Goal: Task Accomplishment & Management: Manage account settings

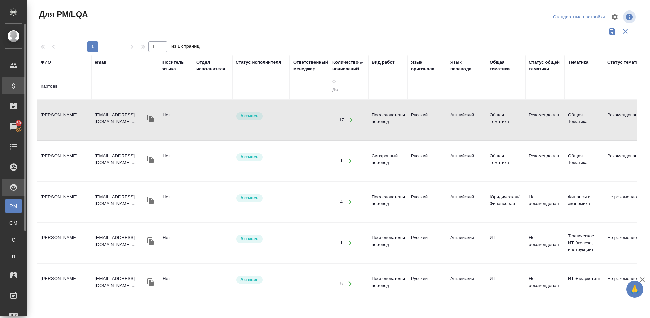
drag, startPoint x: 60, startPoint y: 86, endPoint x: 25, endPoint y: 85, distance: 34.6
click at [25, 85] on div ".cls-1 fill:#fff; AWATERA Lazareva Anastasia Клиенты Спецификации Заказы 50 Чат…" at bounding box center [325, 159] width 650 height 318
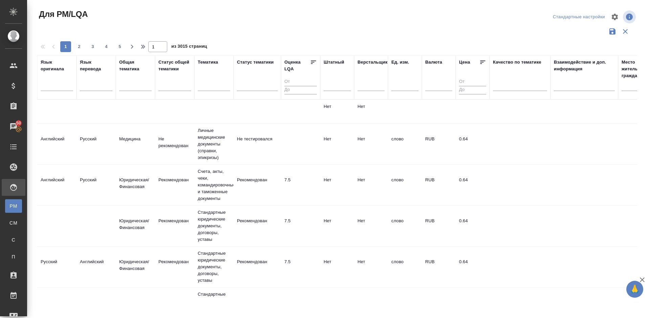
scroll to position [0, 483]
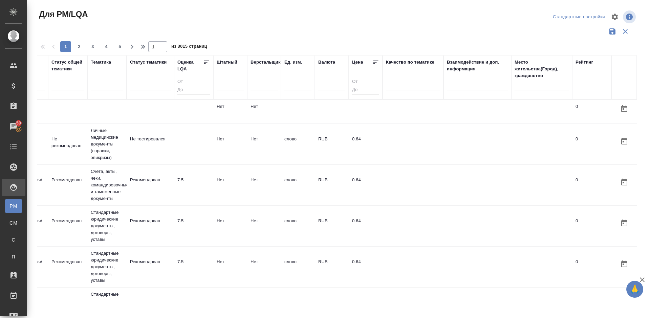
click at [524, 75] on div "Место жительства(Город), гражданство" at bounding box center [542, 69] width 54 height 20
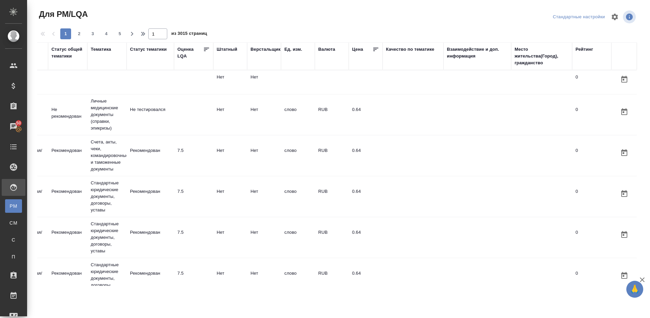
click at [518, 58] on div "Место жительства(Город), гражданство" at bounding box center [542, 56] width 54 height 20
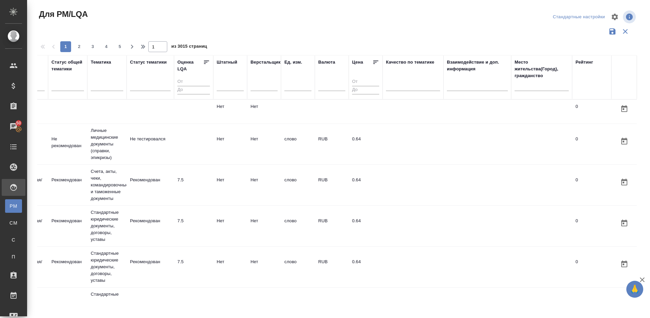
click at [523, 88] on input "text" at bounding box center [542, 87] width 54 height 8
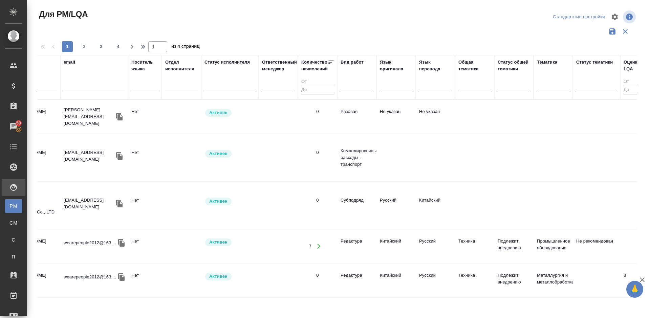
scroll to position [0, 0]
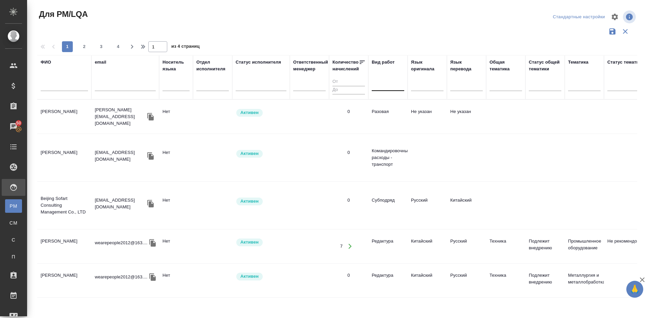
type input "Пекин"
click at [386, 84] on div at bounding box center [388, 85] width 33 height 10
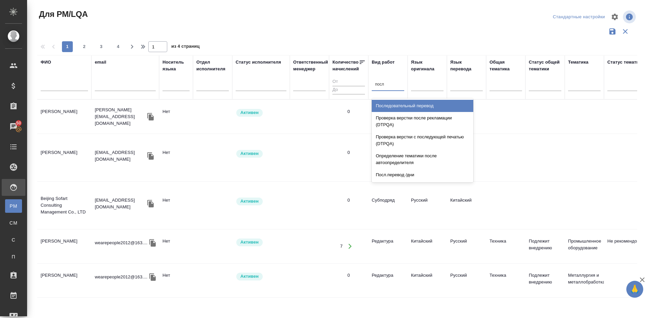
type input "после"
click at [393, 103] on div "Последовательный перевод" at bounding box center [423, 106] width 102 height 12
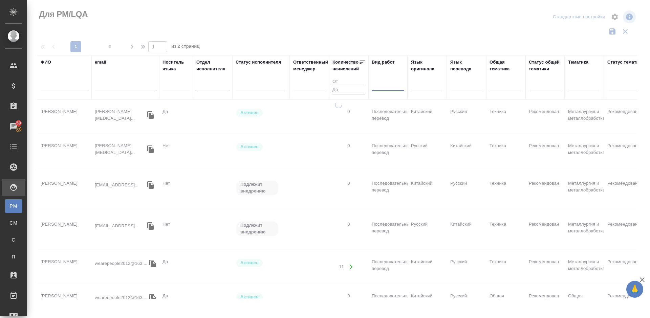
click at [382, 82] on div at bounding box center [388, 85] width 33 height 10
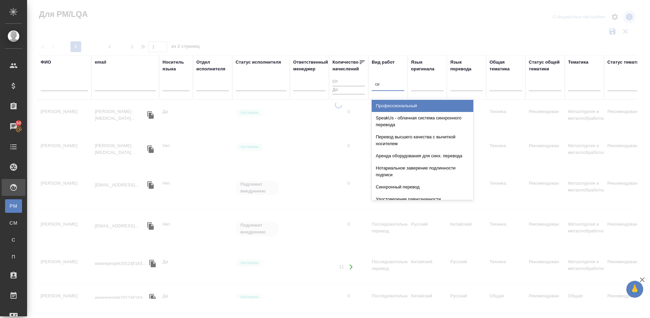
type input "син"
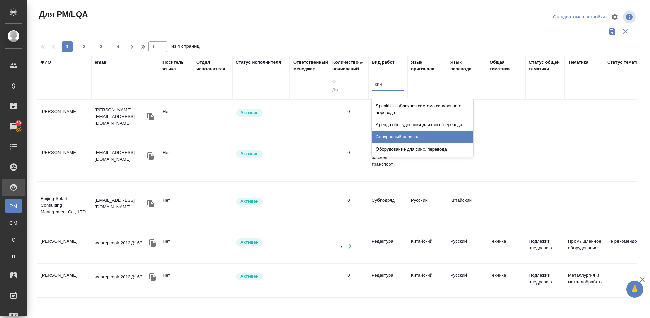
click at [400, 136] on div "Синхронный перевод" at bounding box center [423, 137] width 102 height 12
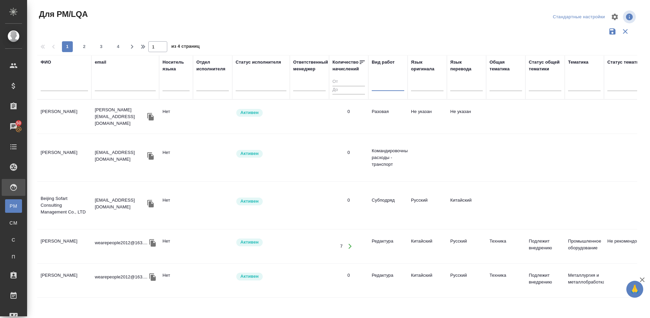
click at [59, 85] on input "text" at bounding box center [64, 87] width 47 height 8
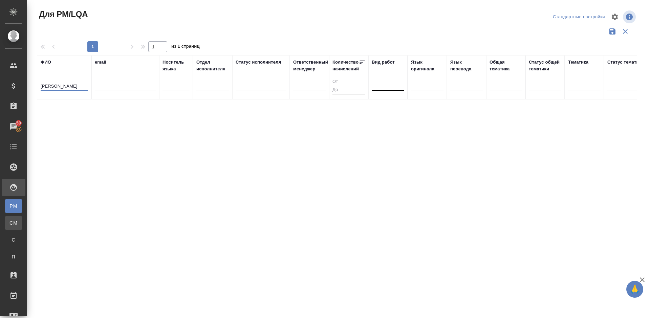
type input "Семенова"
click at [10, 221] on div "Для CM/VM" at bounding box center [5, 223] width 10 height 7
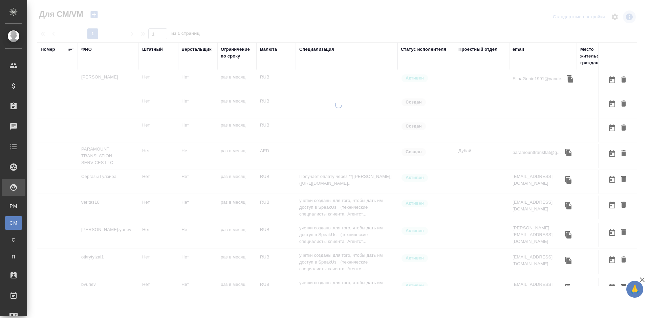
click at [89, 50] on div "ФИО" at bounding box center [86, 49] width 11 height 7
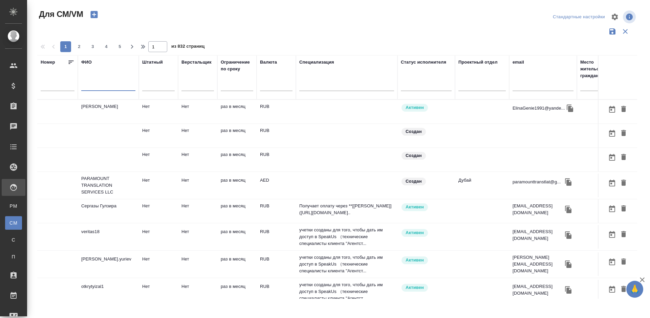
click at [98, 90] on input "text" at bounding box center [108, 87] width 54 height 8
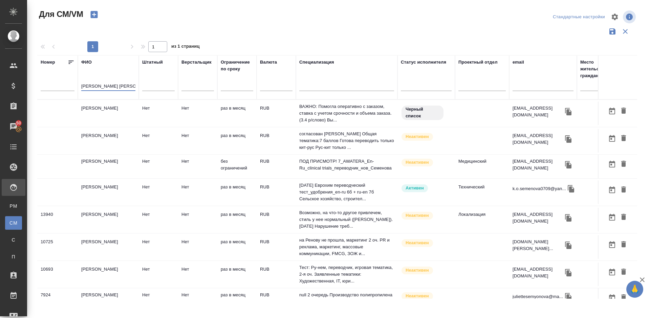
type input "Семенова Ека"
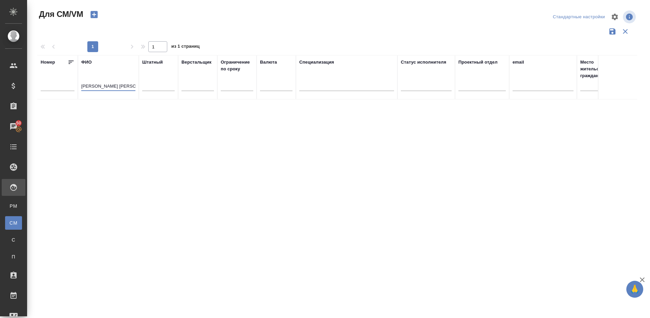
drag, startPoint x: 117, startPoint y: 87, endPoint x: 76, endPoint y: 85, distance: 41.0
click at [76, 85] on tr "Номер ФИО Семенова Ека Штатный Верстальщик Ограничение по сроку Валюта Специали…" at bounding box center [399, 77] width 724 height 44
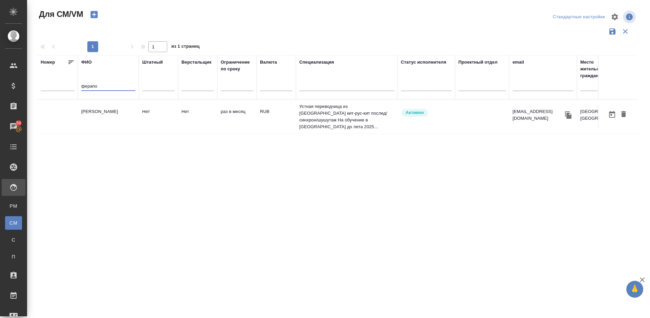
type input "ферапо"
click at [111, 114] on td "Ферапонтова Анастасия" at bounding box center [108, 117] width 61 height 24
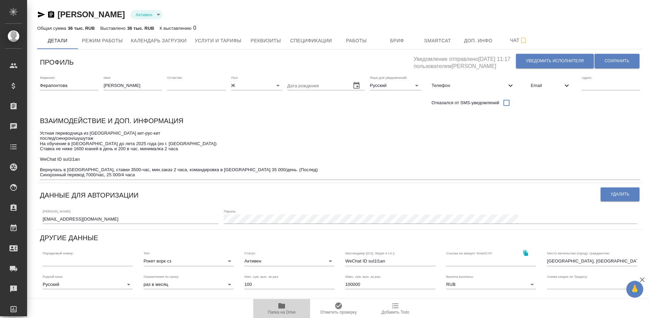
click at [285, 308] on icon "button" at bounding box center [281, 306] width 7 height 5
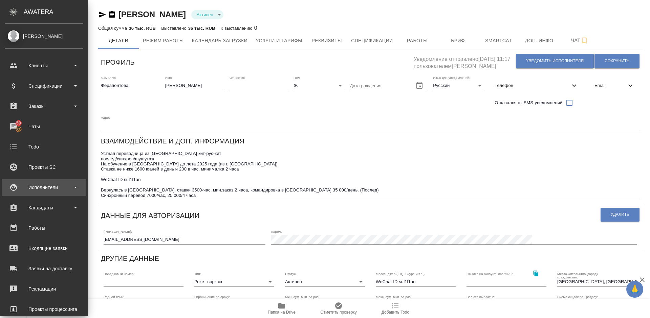
click at [57, 184] on div "Исполнители" at bounding box center [44, 188] width 78 height 10
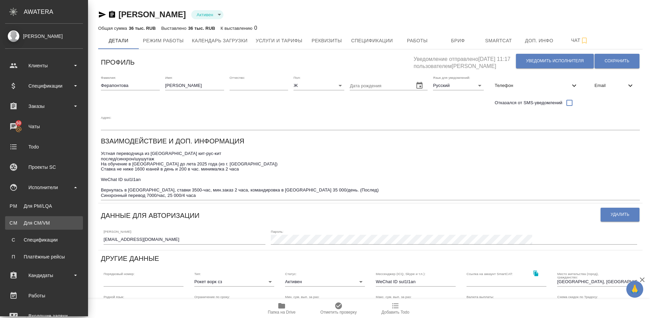
click at [63, 221] on div "Для CM/VM" at bounding box center [43, 223] width 71 height 7
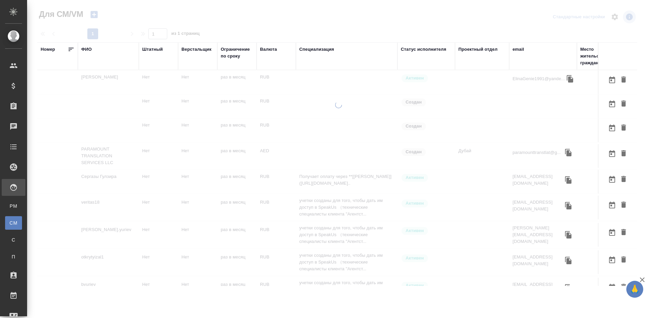
click at [89, 50] on div "ФИО" at bounding box center [86, 49] width 11 height 7
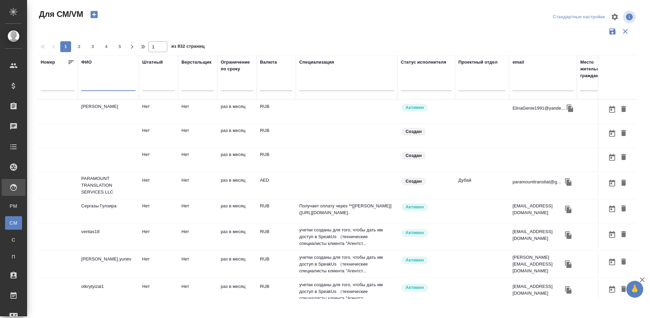
click at [98, 89] on input "text" at bounding box center [108, 87] width 54 height 8
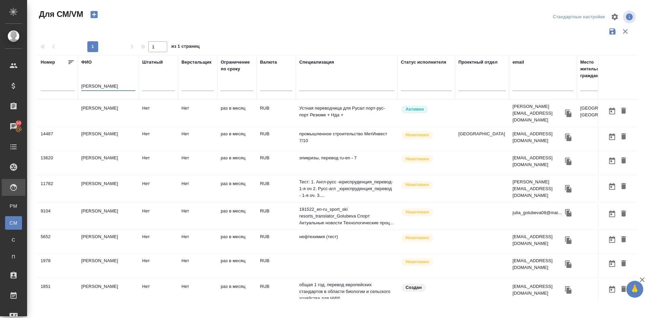
type input "[PERSON_NAME]"
click at [117, 116] on td "[PERSON_NAME]" at bounding box center [108, 114] width 61 height 24
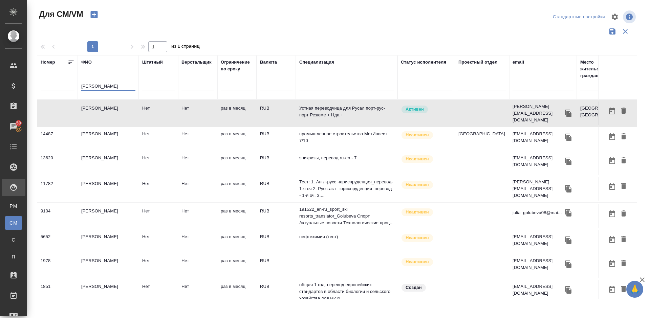
drag, startPoint x: 104, startPoint y: 87, endPoint x: 79, endPoint y: 88, distance: 25.1
click at [79, 88] on th "ФИО Голубева" at bounding box center [108, 77] width 61 height 44
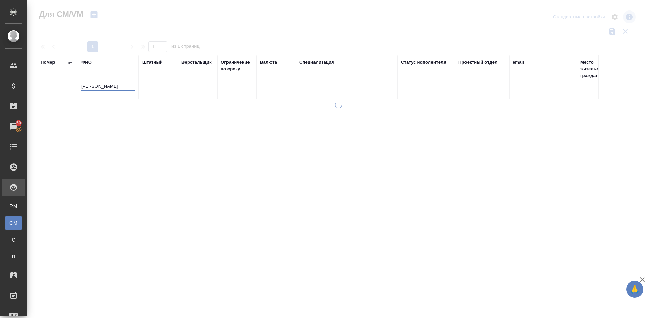
click at [92, 86] on input "Муревьева" at bounding box center [108, 87] width 54 height 8
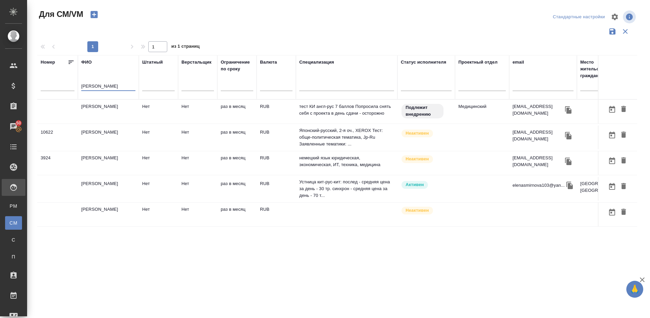
type input "Муравьева"
click at [120, 188] on td "Муравьева Елена Евгеньевна" at bounding box center [108, 189] width 61 height 24
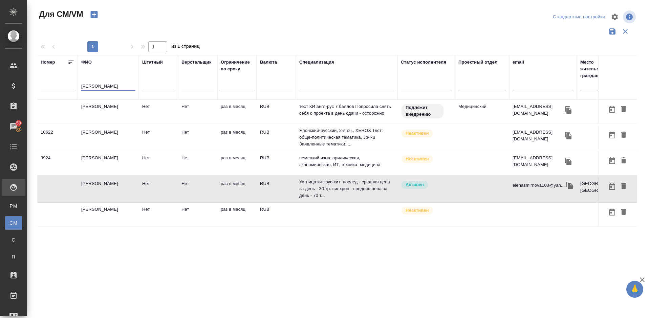
drag, startPoint x: 109, startPoint y: 84, endPoint x: 71, endPoint y: 87, distance: 38.4
click at [71, 87] on tr "Номер ФИО Муравьева Штатный Верстальщик Ограничение по сроку Валюта Специализац…" at bounding box center [399, 77] width 724 height 44
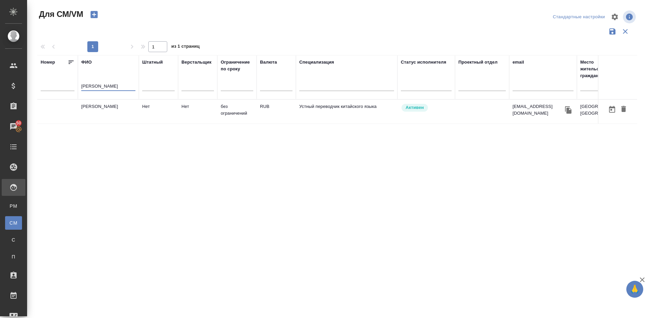
type input "Бедулина"
click at [117, 117] on td "Бедулина Ольга" at bounding box center [108, 112] width 61 height 24
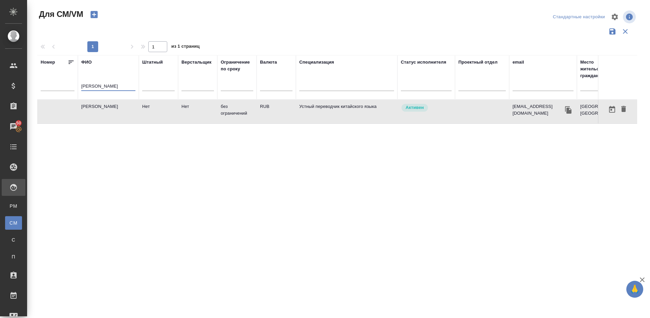
drag, startPoint x: 103, startPoint y: 85, endPoint x: 74, endPoint y: 84, distance: 28.8
click at [74, 84] on tr "Номер ФИО Бедулина Штатный Верстальщик Ограничение по сроку Валюта Специализаци…" at bounding box center [399, 77] width 724 height 44
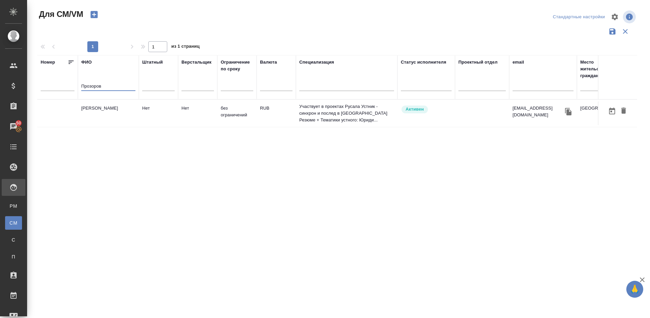
type input "Прозоров"
click at [113, 120] on td "Прозоров Александр" at bounding box center [108, 114] width 61 height 24
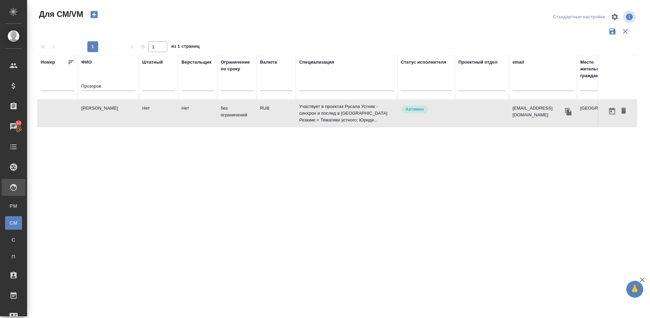
click at [113, 120] on td "Прозоров Александр" at bounding box center [108, 114] width 61 height 24
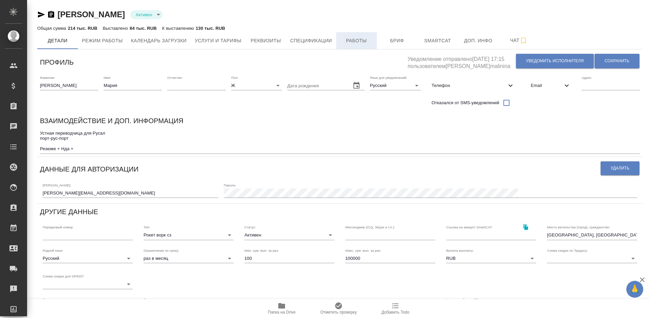
click at [356, 36] on button "Работы" at bounding box center [356, 40] width 41 height 17
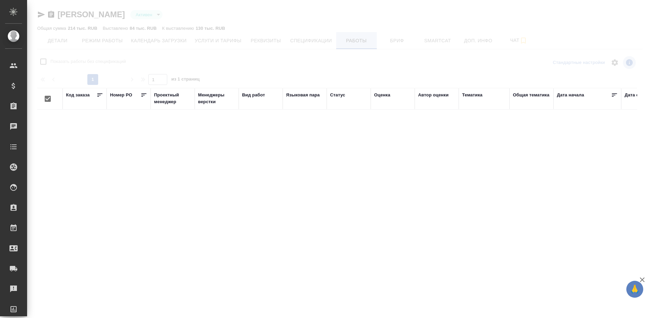
checkbox input "false"
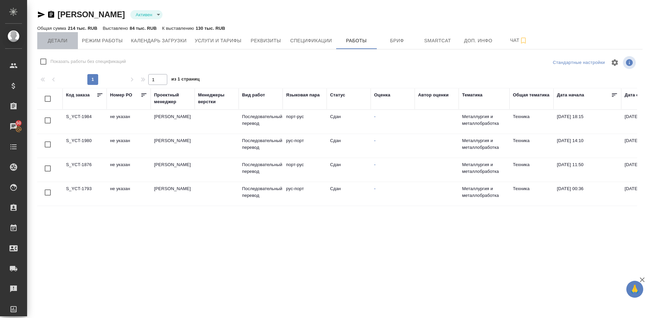
click at [55, 45] on span "Детали" at bounding box center [57, 41] width 33 height 8
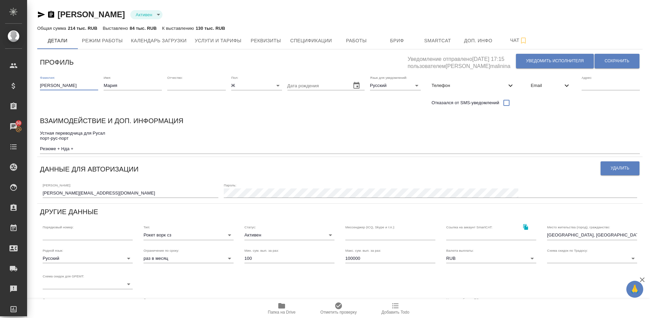
click at [68, 83] on input "Голубева" at bounding box center [69, 85] width 58 height 9
type input "Голубева-Басова"
click at [606, 57] on button "Сохранить" at bounding box center [617, 61] width 45 height 15
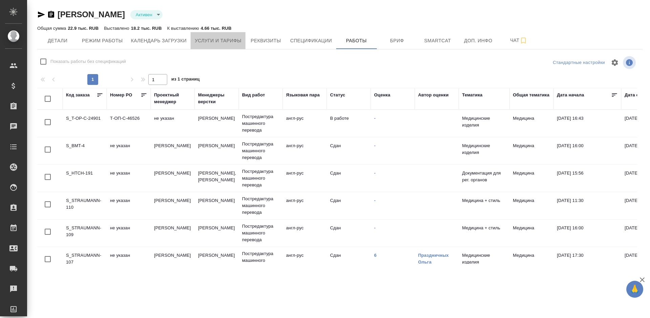
click at [226, 40] on span "Услуги и тарифы" at bounding box center [218, 41] width 47 height 8
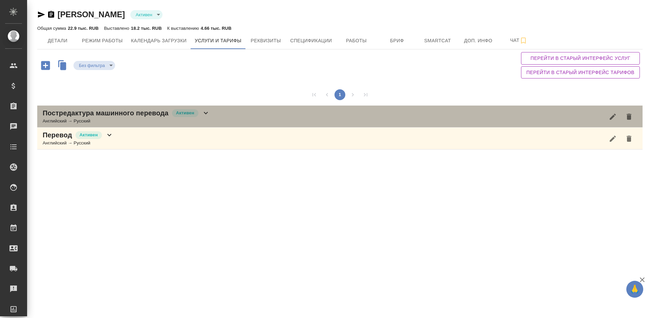
click at [206, 114] on icon at bounding box center [206, 113] width 8 height 8
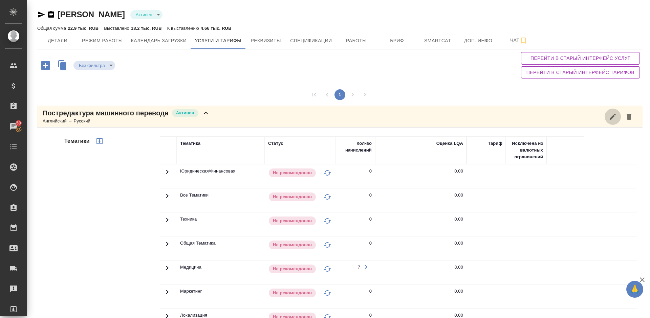
click at [617, 114] on icon "button" at bounding box center [613, 117] width 8 height 8
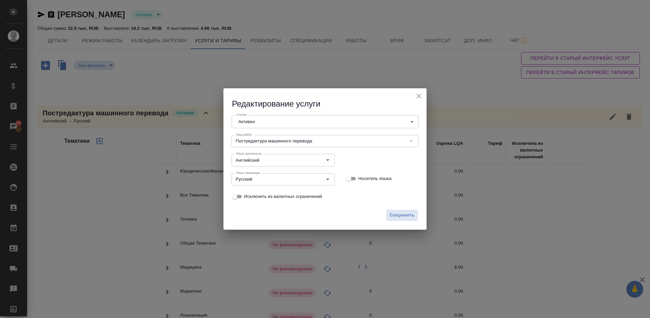
click at [305, 122] on body "🙏 .cls-1 fill:#fff; AWATERA Lazareva Anastasia Клиенты Спецификации Заказы 50 Ч…" at bounding box center [325, 159] width 650 height 318
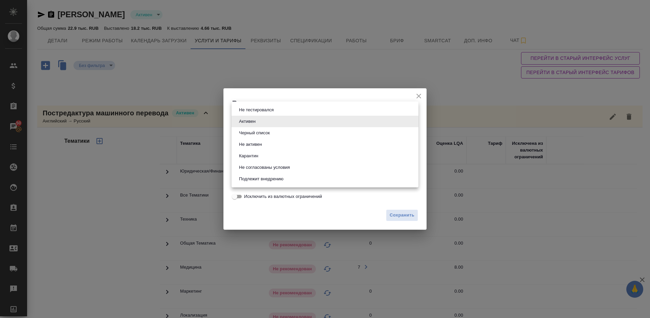
click at [273, 133] on li "Черный список" at bounding box center [325, 133] width 187 height 12
type input "blackList"
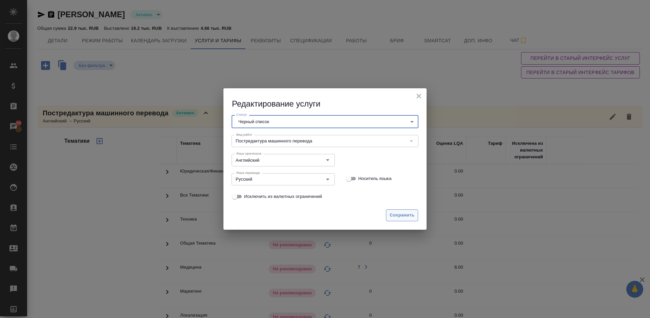
click at [396, 214] on span "Сохранить" at bounding box center [402, 216] width 25 height 8
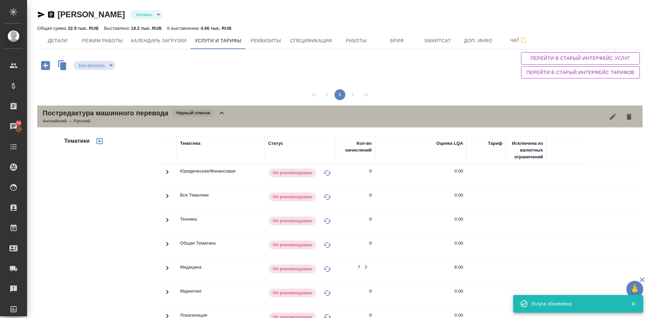
click at [221, 116] on icon at bounding box center [222, 113] width 8 height 8
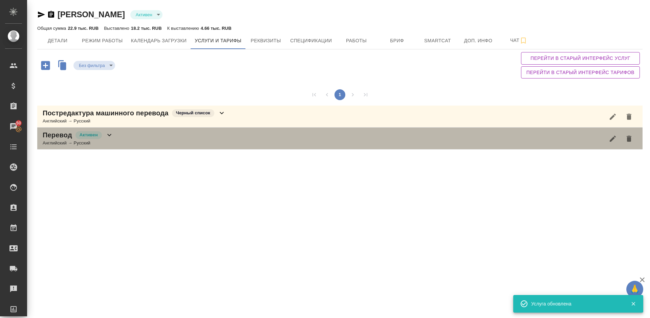
click at [128, 139] on div "Перевод Активен Английский → Русский" at bounding box center [340, 139] width 606 height 22
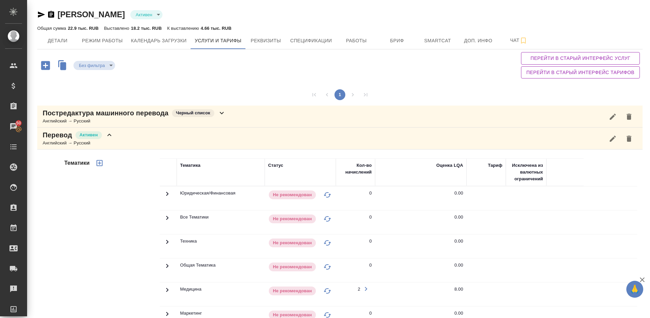
click at [612, 140] on icon "button" at bounding box center [613, 138] width 6 height 6
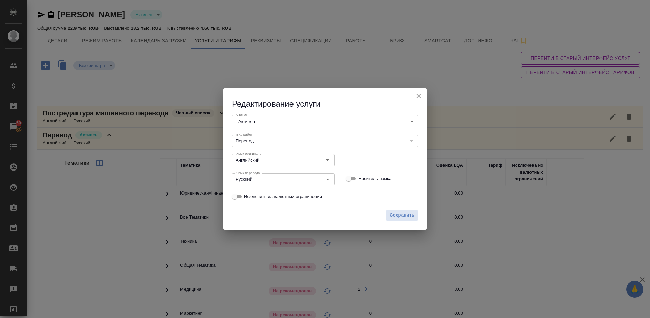
click at [305, 119] on body "🙏 .cls-1 fill:#fff; AWATERA Lazareva Anastasia Клиенты Спецификации Заказы 50 Ч…" at bounding box center [325, 159] width 650 height 318
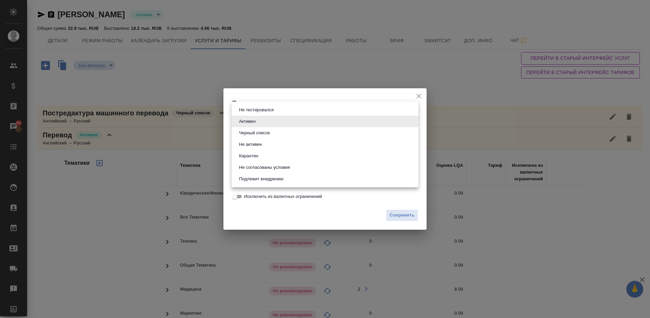
click at [262, 134] on button "Черный список" at bounding box center [254, 132] width 35 height 7
type input "blackList"
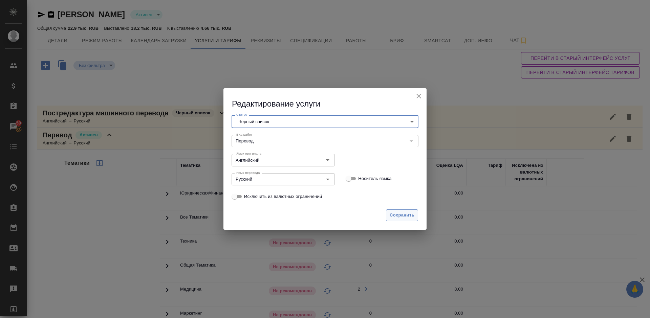
click at [399, 218] on span "Сохранить" at bounding box center [402, 216] width 25 height 8
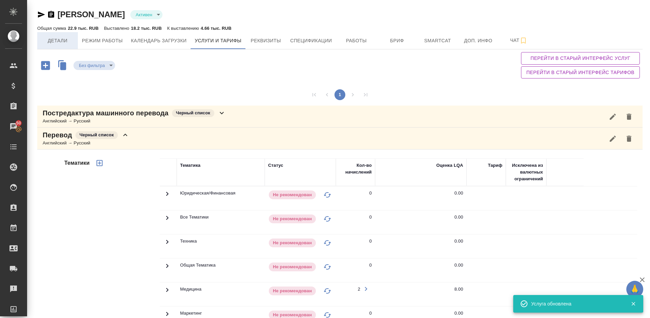
click at [60, 41] on span "Детали" at bounding box center [57, 41] width 33 height 8
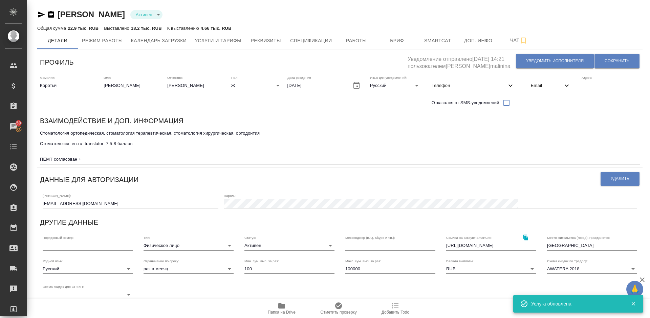
click at [92, 157] on textarea "Стоматология ортопедическая, стоматология терапевтическая, стоматология хирурги…" at bounding box center [340, 147] width 600 height 32
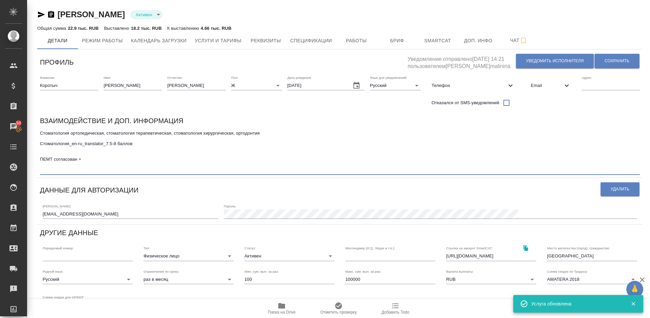
paste textarea "по стоматологии была очень злая рекламация от клиента (собственно, это тематика…"
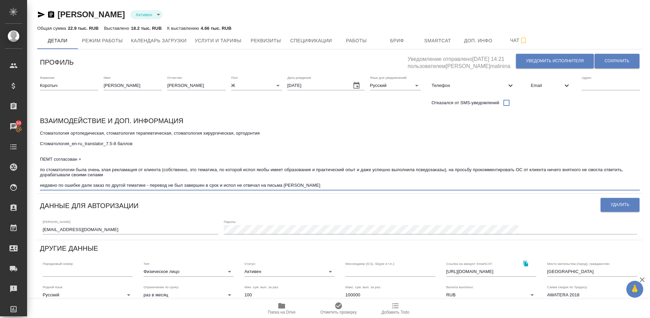
click at [449, 168] on textarea "Стоматология ортопедическая, стоматология терапевтическая, стоматология хирурги…" at bounding box center [340, 160] width 600 height 58
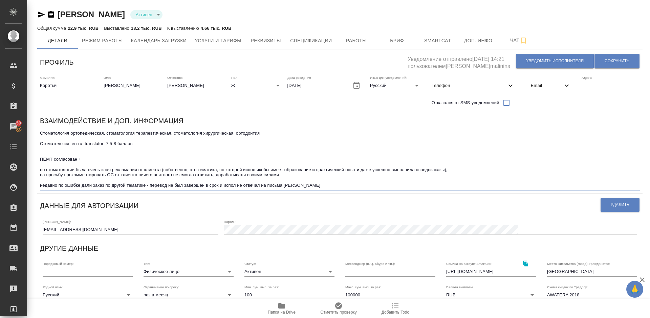
click at [303, 188] on textarea "Стоматология ортопедическая, стоматология терапевтическая, стоматология хирурги…" at bounding box center [340, 160] width 600 height 58
type textarea "Стоматология ортопедическая, стоматология терапевтическая, стоматология хирурги…"
click at [622, 61] on span "Сохранить" at bounding box center [617, 61] width 25 height 6
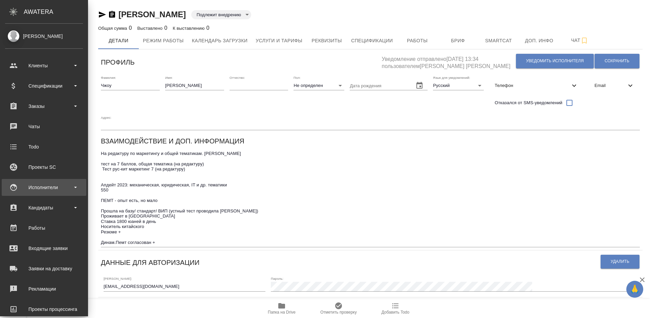
click at [51, 193] on div "Исполнители" at bounding box center [44, 187] width 85 height 17
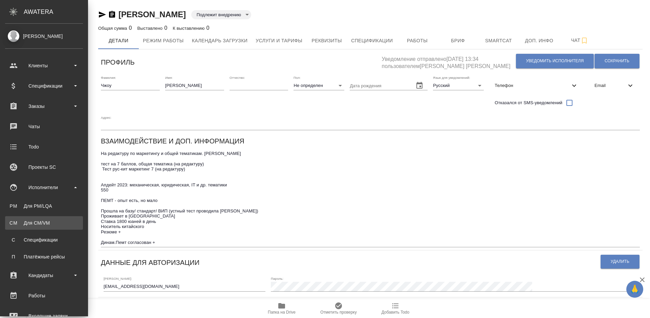
click at [55, 218] on link "CM Для CM/VM" at bounding box center [44, 223] width 78 height 14
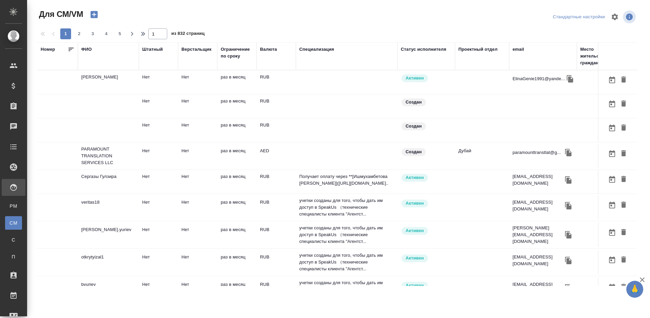
click at [90, 50] on div "ФИО" at bounding box center [86, 49] width 11 height 7
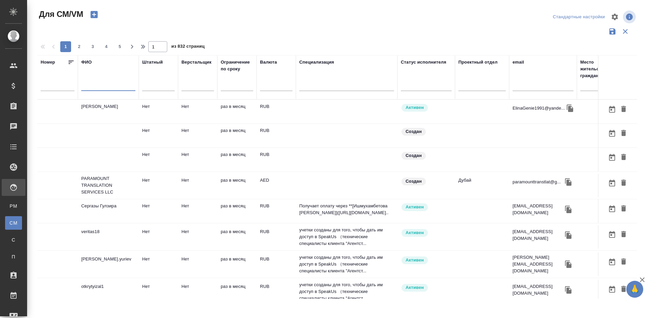
click at [107, 86] on input "text" at bounding box center [108, 87] width 54 height 8
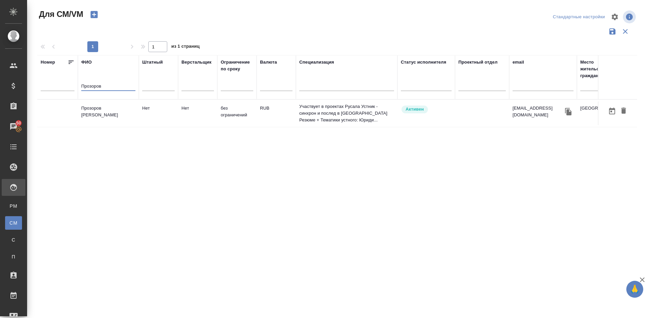
click at [116, 116] on td "[PERSON_NAME]" at bounding box center [108, 114] width 61 height 24
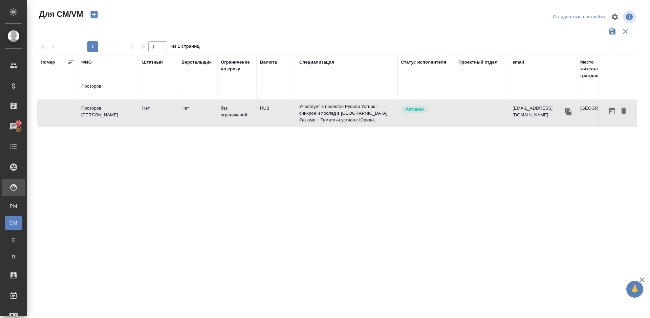
click at [105, 82] on div "Прозоров" at bounding box center [108, 87] width 54 height 17
click at [106, 87] on input "Прозоров" at bounding box center [108, 87] width 54 height 8
type input "П"
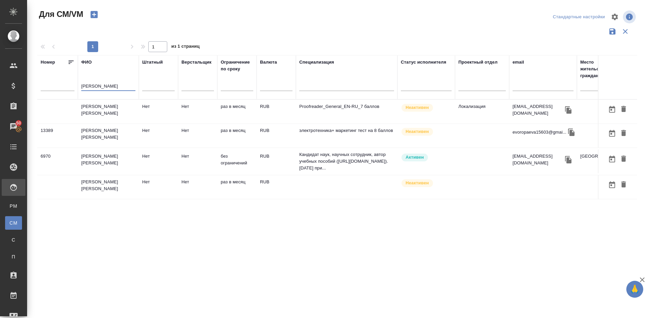
type input "Воропаев"
click at [126, 162] on td "Воропаев Николай Николаевич" at bounding box center [108, 162] width 61 height 24
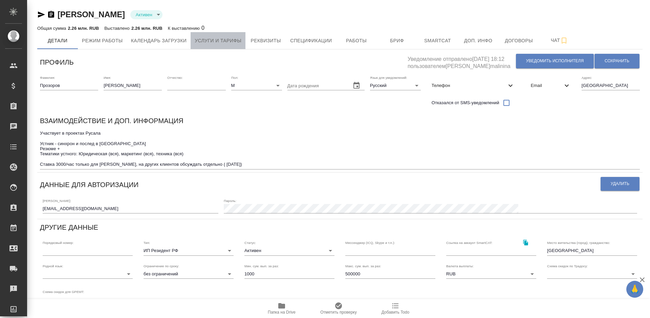
click at [238, 43] on span "Услуги и тарифы" at bounding box center [218, 41] width 47 height 8
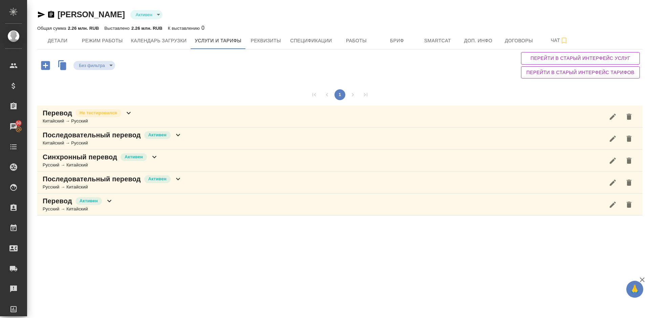
click at [191, 163] on div "Синхронный перевод Активен Русский → Китайский" at bounding box center [340, 161] width 606 height 22
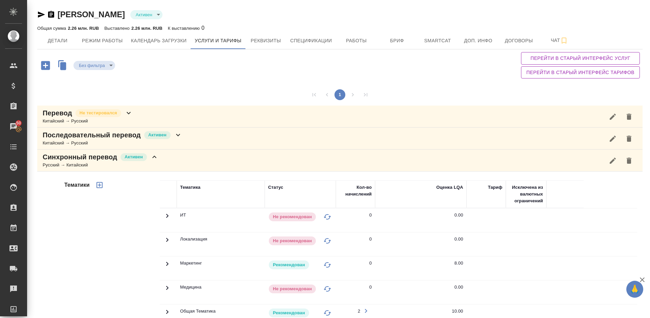
click at [138, 204] on div "Тематики" at bounding box center [111, 289] width 97 height 227
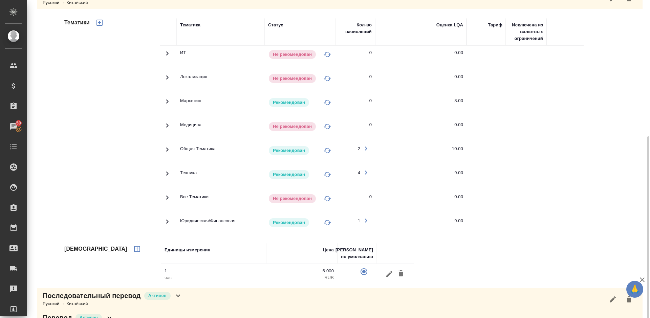
scroll to position [183, 0]
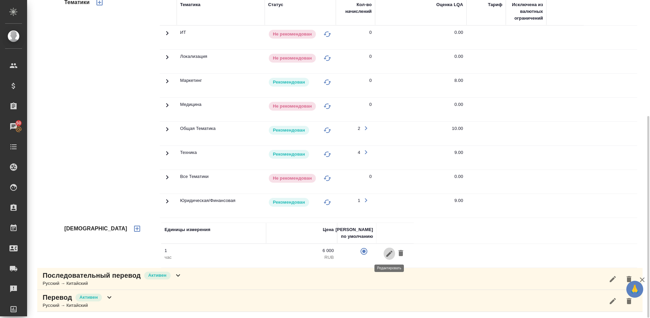
click at [391, 251] on icon "button" at bounding box center [390, 254] width 6 height 6
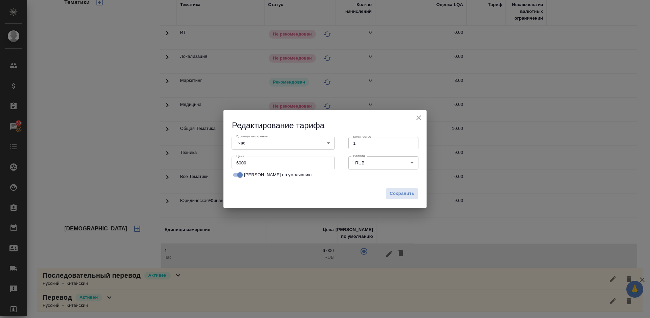
click at [239, 163] on input "6000" at bounding box center [283, 163] width 103 height 12
click at [239, 163] on input "68000" at bounding box center [283, 163] width 103 height 12
type input "8000"
click at [398, 196] on span "Сохранить" at bounding box center [402, 194] width 25 height 8
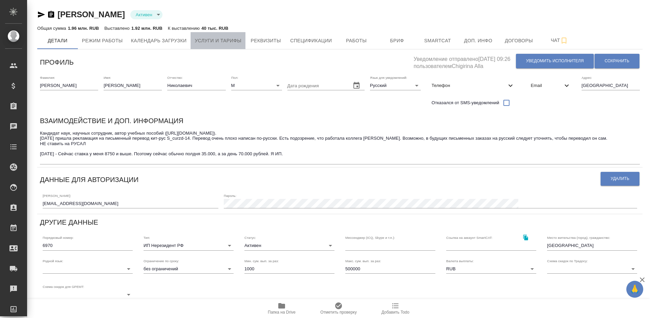
click at [230, 40] on span "Услуги и тарифы" at bounding box center [218, 41] width 47 height 8
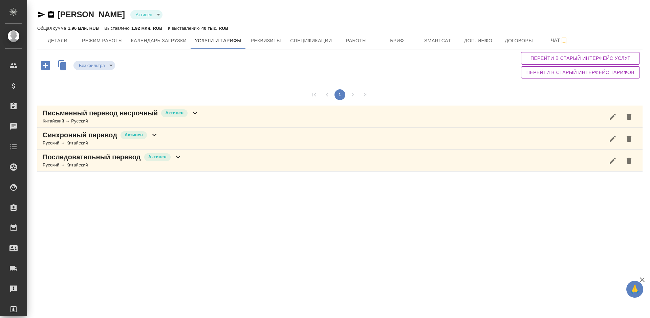
click at [184, 142] on div "Синхронный перевод Активен Русский → Китайский" at bounding box center [340, 139] width 606 height 22
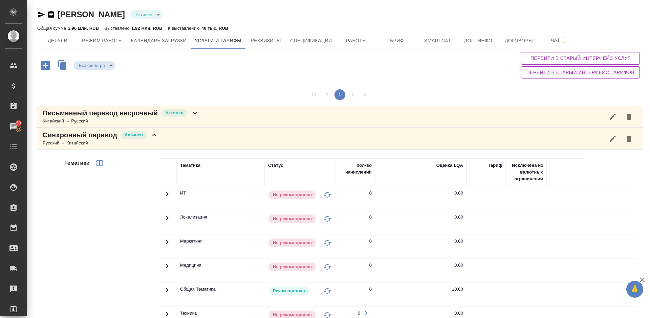
click at [141, 222] on div "Тематики" at bounding box center [111, 267] width 97 height 227
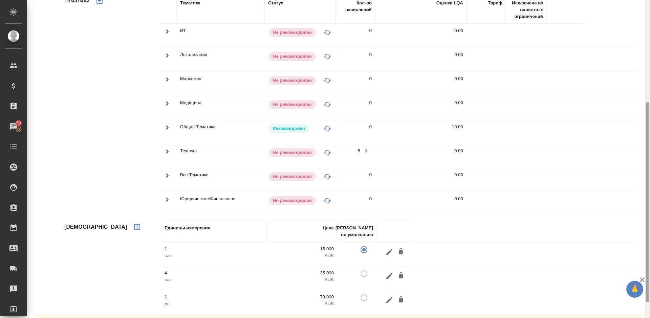
scroll to position [187, 0]
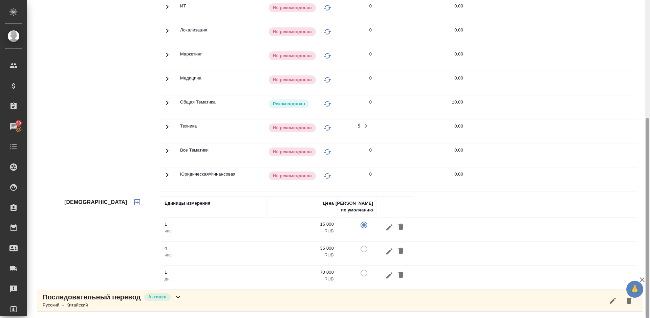
drag, startPoint x: 650, startPoint y: 124, endPoint x: 648, endPoint y: 37, distance: 86.7
click at [648, 37] on div at bounding box center [647, 159] width 5 height 318
drag, startPoint x: 650, startPoint y: 145, endPoint x: 648, endPoint y: 45, distance: 99.9
click at [648, 45] on div at bounding box center [647, 159] width 5 height 318
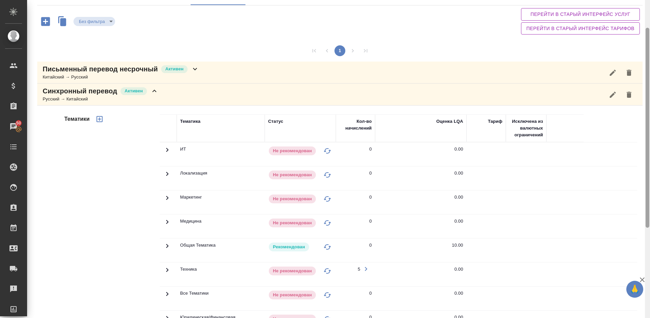
scroll to position [0, 0]
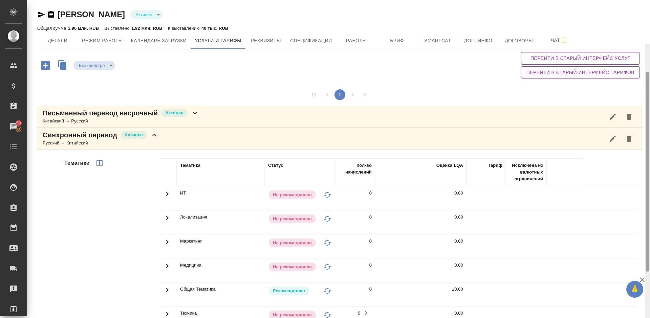
drag, startPoint x: 647, startPoint y: 138, endPoint x: 648, endPoint y: -8, distance: 145.7
click at [648, 0] on html "🙏 .cls-1 fill:#fff; AWATERA Lazareva Anastasia Клиенты Спецификации Заказы 50 Ч…" at bounding box center [325, 159] width 650 height 318
click at [68, 35] on button "Детали" at bounding box center [57, 40] width 41 height 17
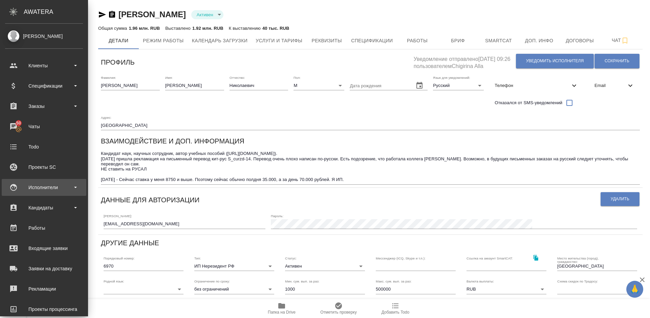
click at [54, 189] on div "Исполнители" at bounding box center [44, 188] width 78 height 10
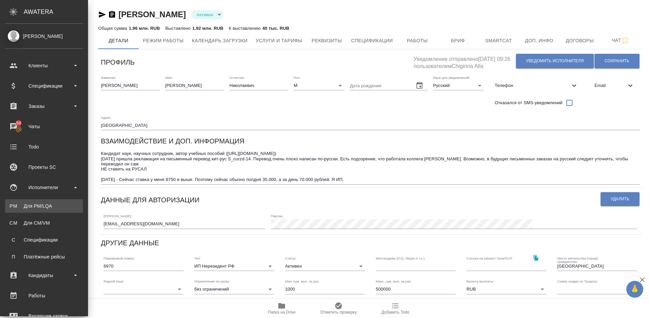
click at [55, 201] on link "PM Для PM/LQA" at bounding box center [44, 207] width 78 height 14
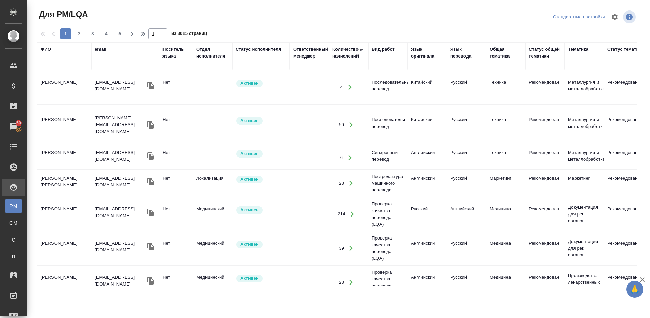
click at [52, 48] on div "ФИО" at bounding box center [64, 49] width 47 height 7
click at [48, 50] on div "ФИО" at bounding box center [46, 49] width 11 height 7
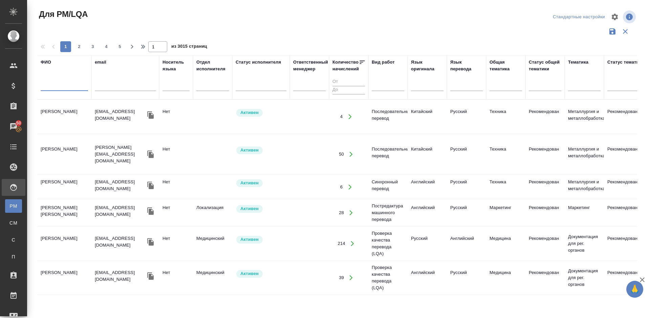
click at [69, 86] on input "text" at bounding box center [64, 87] width 47 height 8
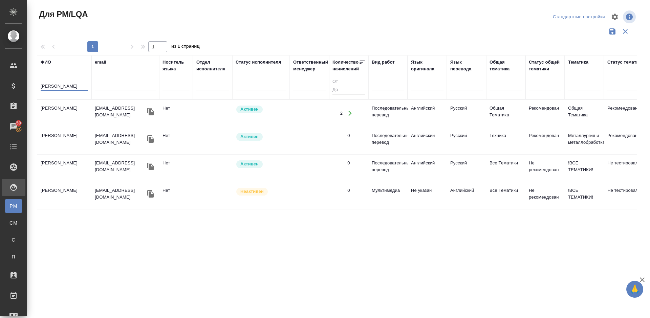
type input "Лазарева"
click at [75, 118] on td "Лазарева Татьяна" at bounding box center [64, 114] width 54 height 24
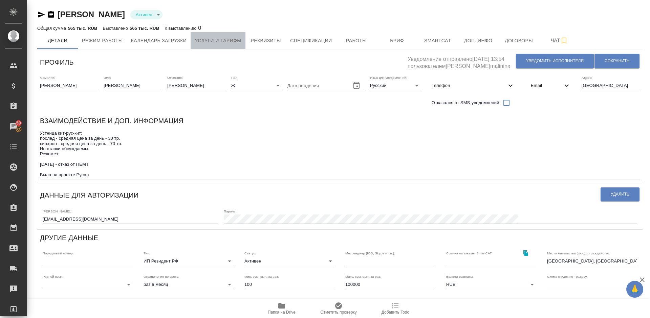
click at [232, 41] on span "Услуги и тарифы" at bounding box center [218, 41] width 47 height 8
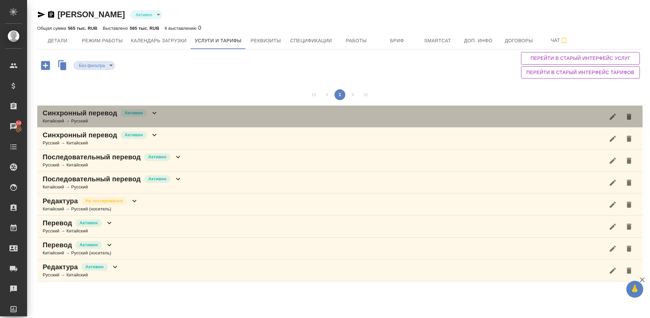
click at [167, 117] on div "Синхронный перевод [PERSON_NAME] → Русский" at bounding box center [340, 117] width 606 height 22
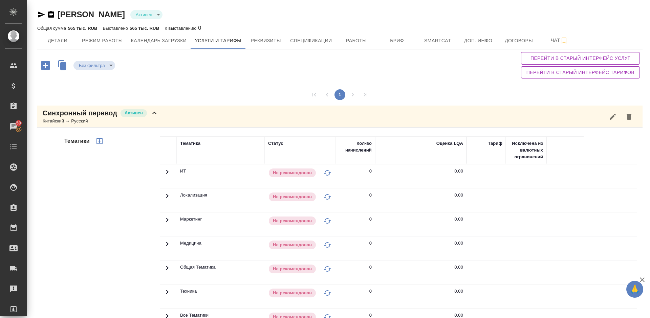
click at [113, 233] on div "Тематики" at bounding box center [111, 245] width 97 height 227
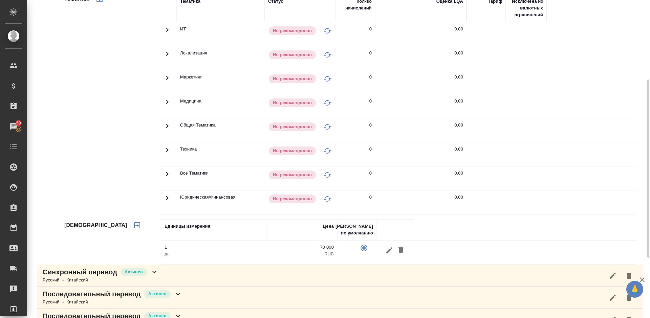
scroll to position [173, 0]
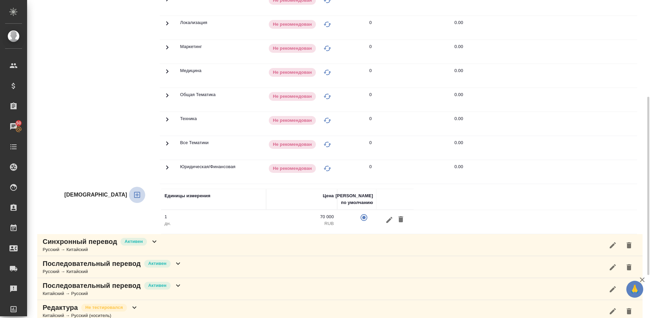
click at [133, 194] on icon "button" at bounding box center [137, 195] width 8 height 8
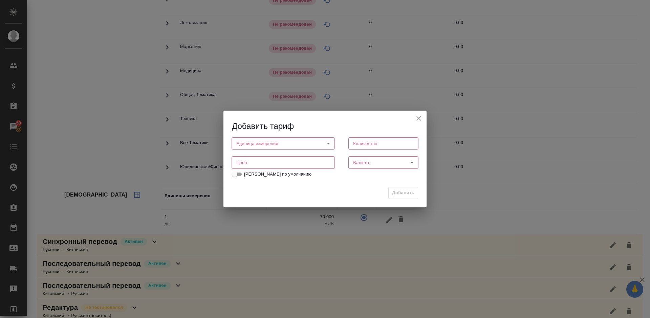
click at [286, 147] on body "🙏 .cls-1 fill:#fff; AWATERA [PERSON_NAME] Спецификации Заказы 50 Чаты Todo Прое…" at bounding box center [325, 159] width 650 height 318
click at [255, 157] on li "час" at bounding box center [283, 155] width 103 height 12
type input "5a8b1489cc6b4906c91bfd93"
click at [377, 144] on input "number" at bounding box center [384, 144] width 70 height 12
type input "1"
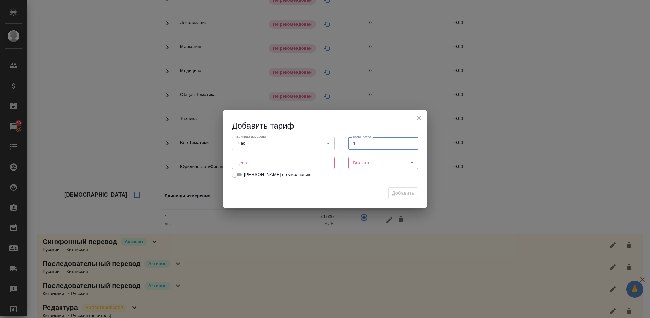
click at [278, 166] on input "number" at bounding box center [283, 163] width 103 height 12
type input "12000"
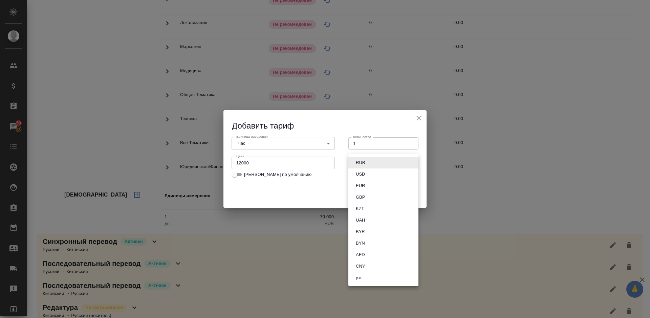
click at [395, 164] on body "🙏 .cls-1 fill:#fff; AWATERA Lazareva Anastasia Клиенты Спецификации Заказы 50 Ч…" at bounding box center [325, 159] width 650 height 318
click at [377, 161] on li "RUB" at bounding box center [384, 163] width 70 height 12
type input "RUB"
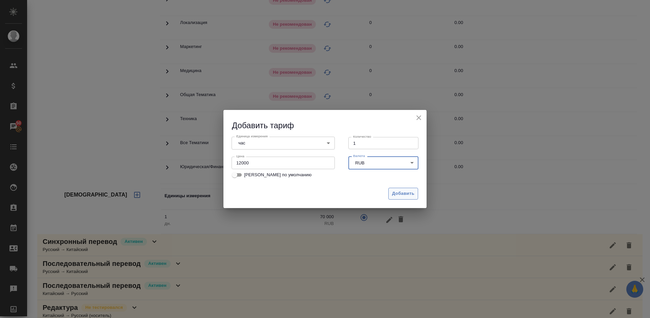
click at [402, 193] on span "Добавить" at bounding box center [403, 194] width 22 height 8
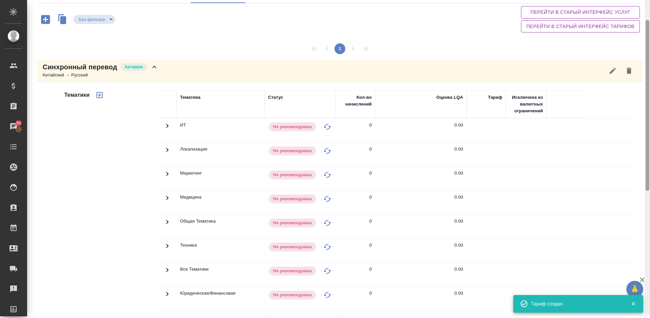
scroll to position [34, 0]
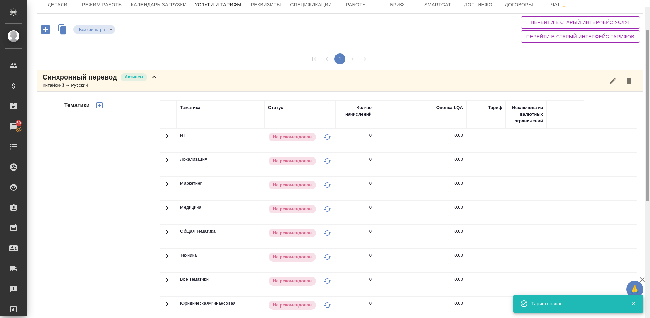
drag, startPoint x: 649, startPoint y: 154, endPoint x: 650, endPoint y: 77, distance: 77.9
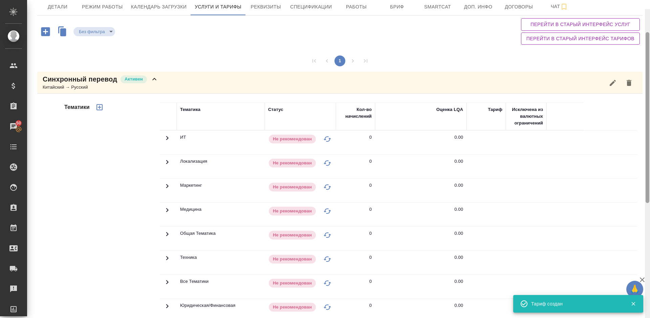
click at [650, 77] on div at bounding box center [647, 168] width 5 height 318
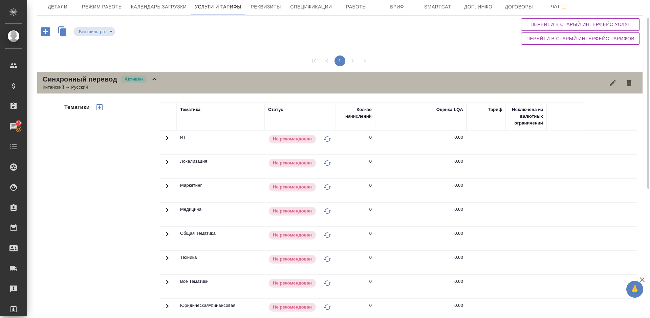
click at [157, 84] on div "Китайский → Русский" at bounding box center [101, 87] width 116 height 7
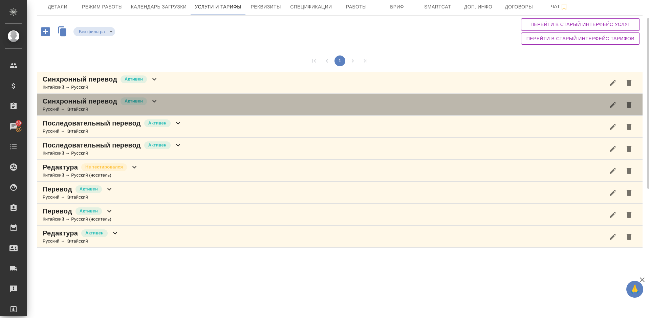
click at [160, 107] on div "Синхронный перевод Активен Русский → Китайский" at bounding box center [340, 105] width 606 height 22
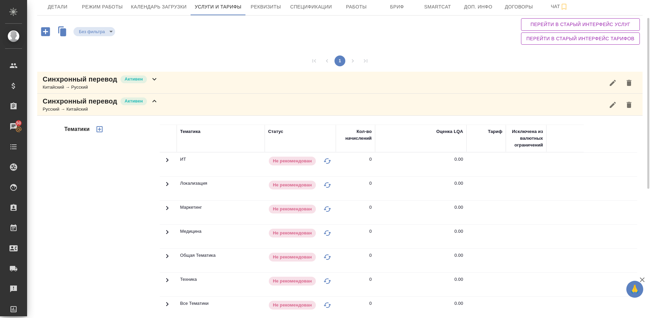
click at [138, 238] on div "Тематики" at bounding box center [111, 233] width 97 height 227
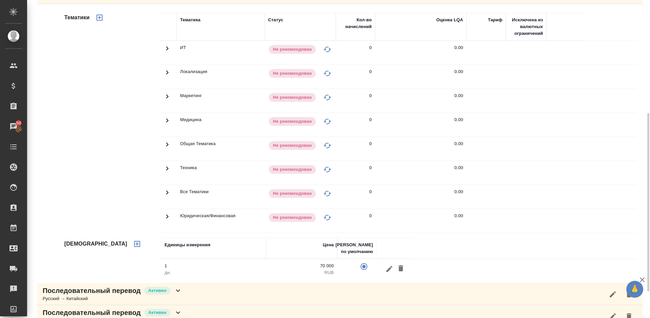
scroll to position [176, 0]
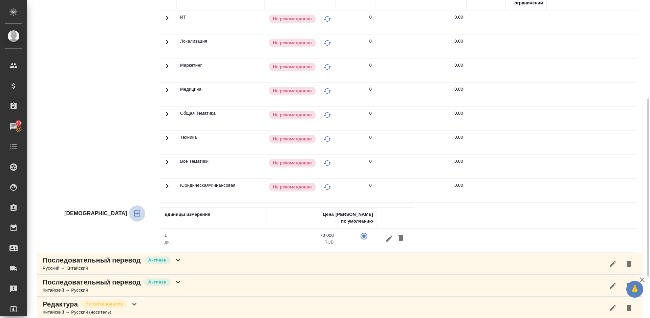
click at [129, 213] on button "button" at bounding box center [137, 214] width 16 height 16
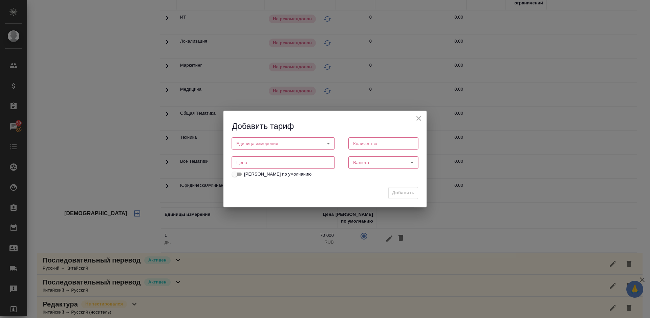
click at [298, 145] on body "🙏 .cls-1 fill:#fff; AWATERA Lazareva Anastasia Клиенты Спецификации Заказы 50 Ч…" at bounding box center [325, 159] width 650 height 318
click at [267, 154] on li "час" at bounding box center [283, 155] width 103 height 12
type input "5a8b1489cc6b4906c91bfd93"
click at [365, 145] on input "number" at bounding box center [384, 144] width 70 height 12
type input "1"
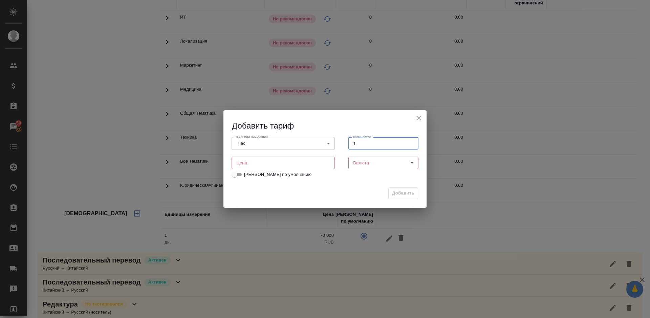
click at [279, 165] on input "number" at bounding box center [283, 163] width 103 height 12
type input "12000"
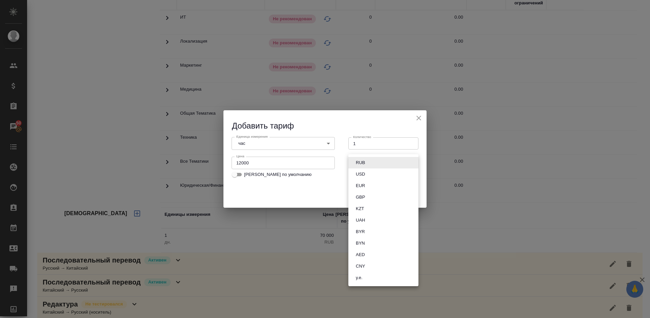
click at [391, 163] on body "🙏 .cls-1 fill:#fff; AWATERA Lazareva Anastasia Клиенты Спецификации Заказы 50 Ч…" at bounding box center [325, 159] width 650 height 318
click at [374, 159] on li "RUB" at bounding box center [384, 163] width 70 height 12
type input "RUB"
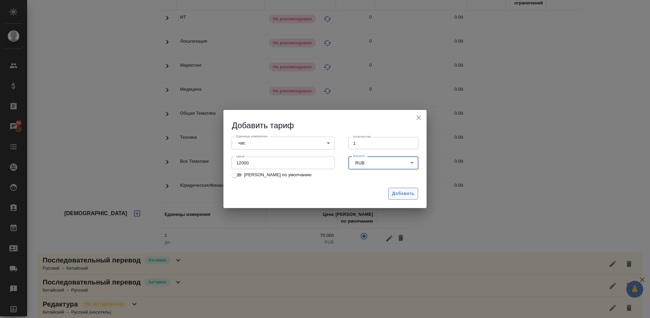
click at [398, 191] on span "Добавить" at bounding box center [403, 194] width 22 height 8
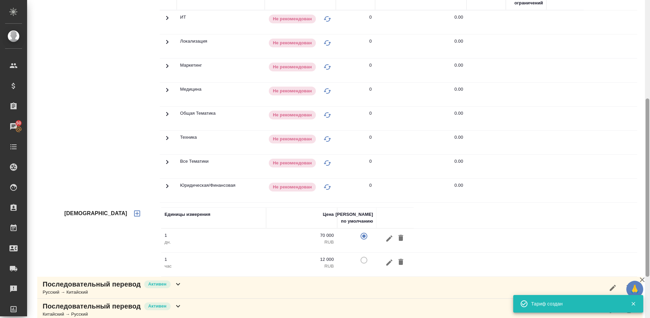
scroll to position [273, 0]
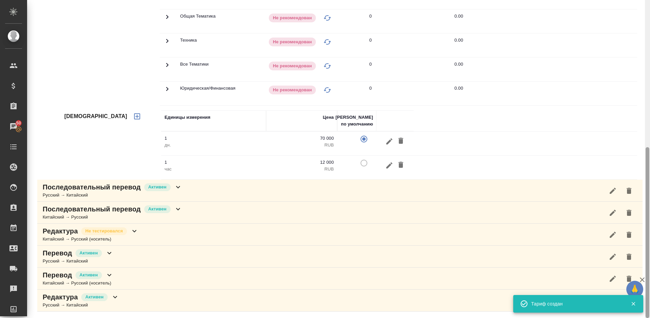
drag, startPoint x: 650, startPoint y: 181, endPoint x: 650, endPoint y: 82, distance: 99.3
click at [650, 82] on div at bounding box center [647, 159] width 5 height 318
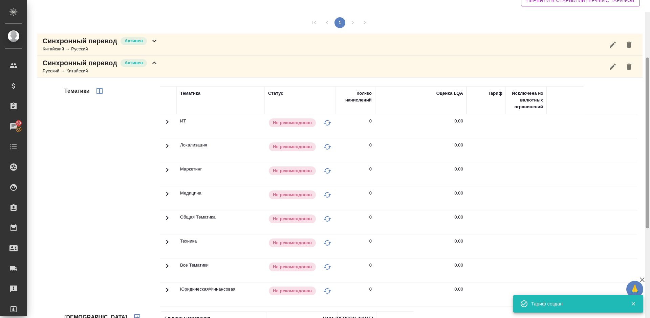
scroll to position [0, 0]
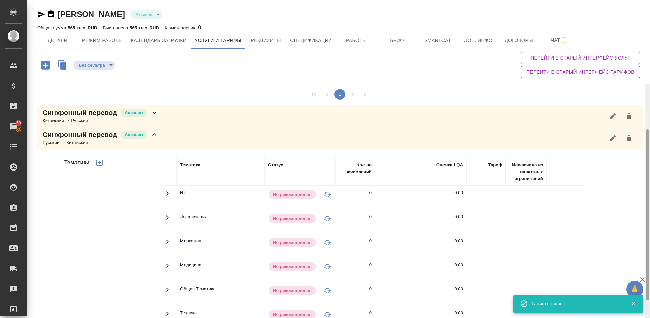
drag, startPoint x: 648, startPoint y: 164, endPoint x: 649, endPoint y: 11, distance: 152.8
click at [649, 129] on div at bounding box center [648, 214] width 4 height 171
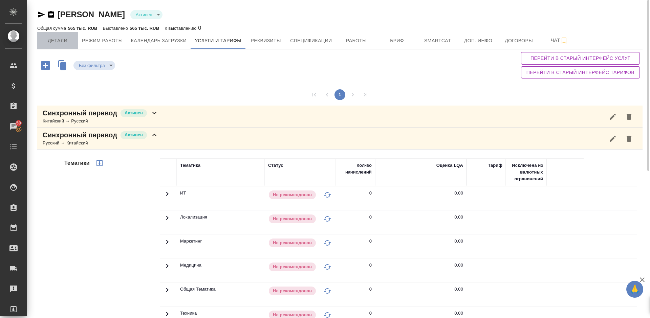
click at [62, 45] on button "Детали" at bounding box center [57, 40] width 41 height 17
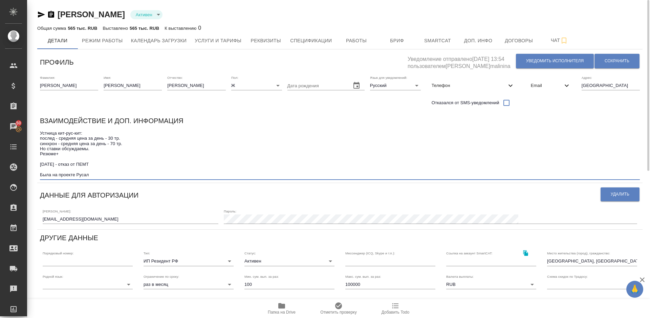
click at [103, 176] on textarea "Устница кит-рус-кит: послед - средняя цена за день - 30 тр. синхрон - средняя ц…" at bounding box center [340, 154] width 600 height 47
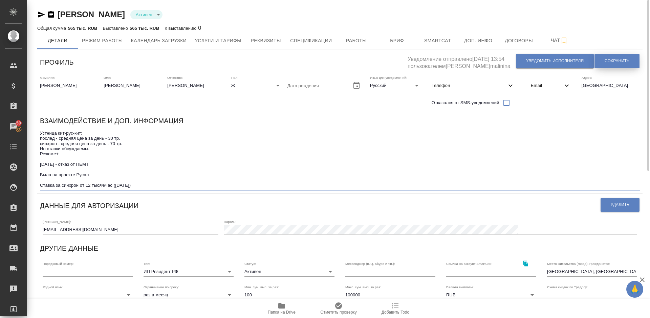
type textarea "Устница кит-рус-кит: послед - средняя цена за день - 30 тр. синхрон - средняя ц…"
click at [610, 60] on span "Сохранить" at bounding box center [617, 61] width 25 height 6
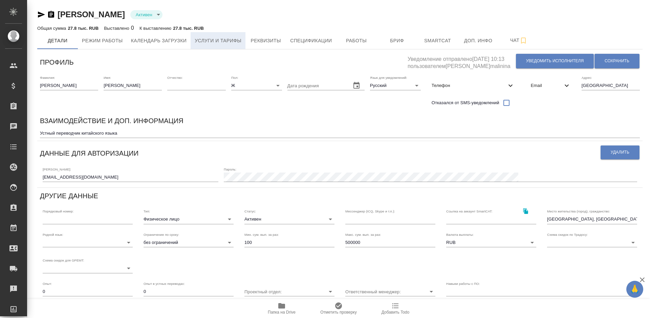
click at [226, 40] on span "Услуги и тарифы" at bounding box center [218, 41] width 47 height 8
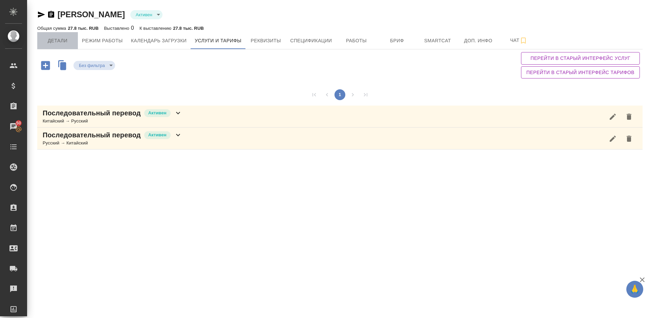
click at [65, 42] on span "Детали" at bounding box center [57, 41] width 33 height 8
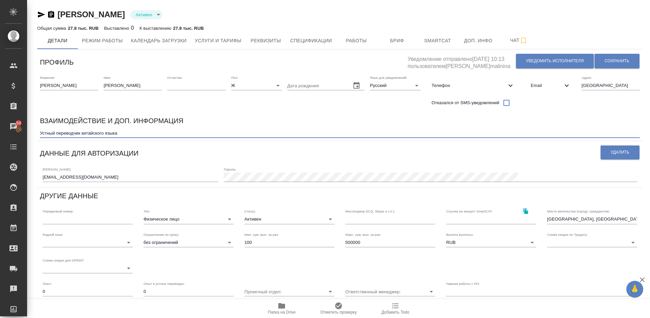
click at [124, 133] on textarea "Устный переводчик китайского языка" at bounding box center [340, 133] width 600 height 5
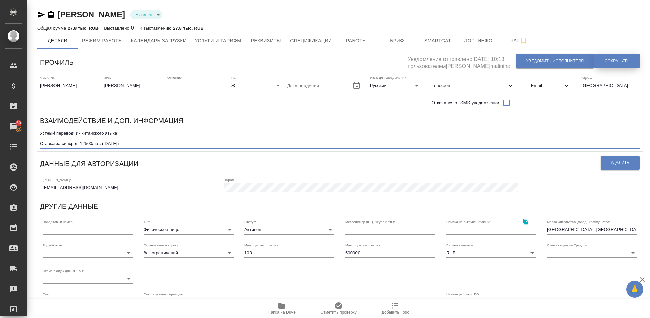
type textarea "Устный переводчик китайского языка Ставка за синхрон 12500/час (02.09.2025)"
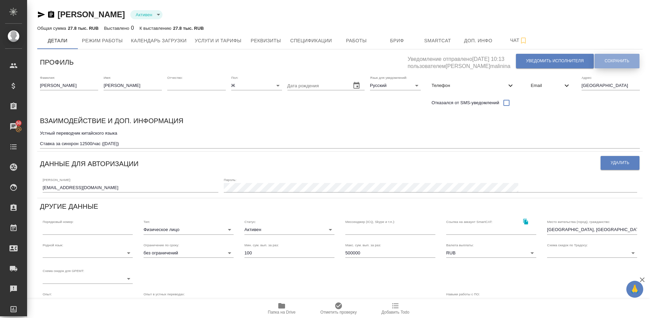
click at [612, 64] on button "Сохранить" at bounding box center [617, 61] width 45 height 15
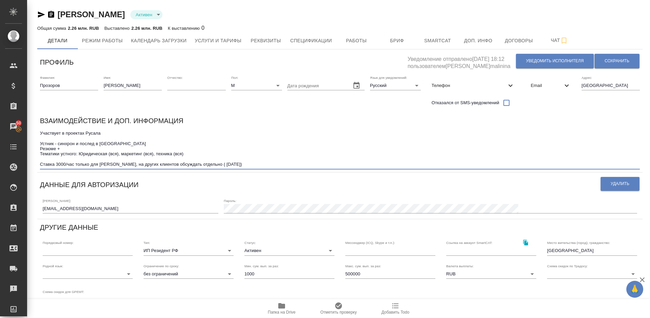
click at [229, 165] on textarea "Участвует в проектах Русала Устник - синхрон и послед в [GEOGRAPHIC_DATA] Резюм…" at bounding box center [340, 149] width 600 height 37
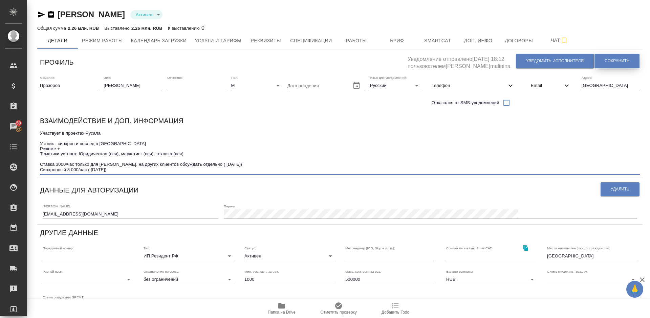
type textarea "Участвует в проектах Русала Устник - синхрон и послед в [GEOGRAPHIC_DATA] Резюм…"
click at [611, 64] on button "Сохранить" at bounding box center [617, 61] width 45 height 15
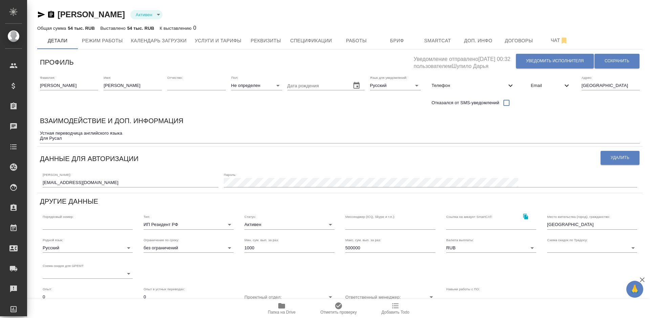
click at [282, 308] on icon "button" at bounding box center [281, 306] width 7 height 5
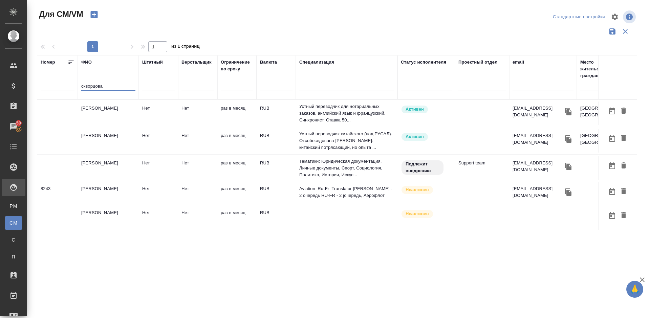
type input "скворцова"
click at [122, 119] on td "[PERSON_NAME]" at bounding box center [108, 114] width 61 height 24
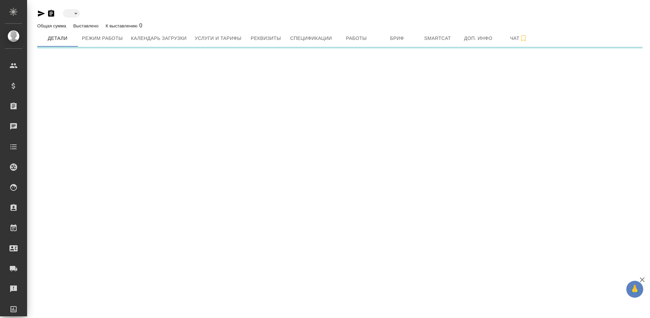
type input "active"
